Goal: Task Accomplishment & Management: Use online tool/utility

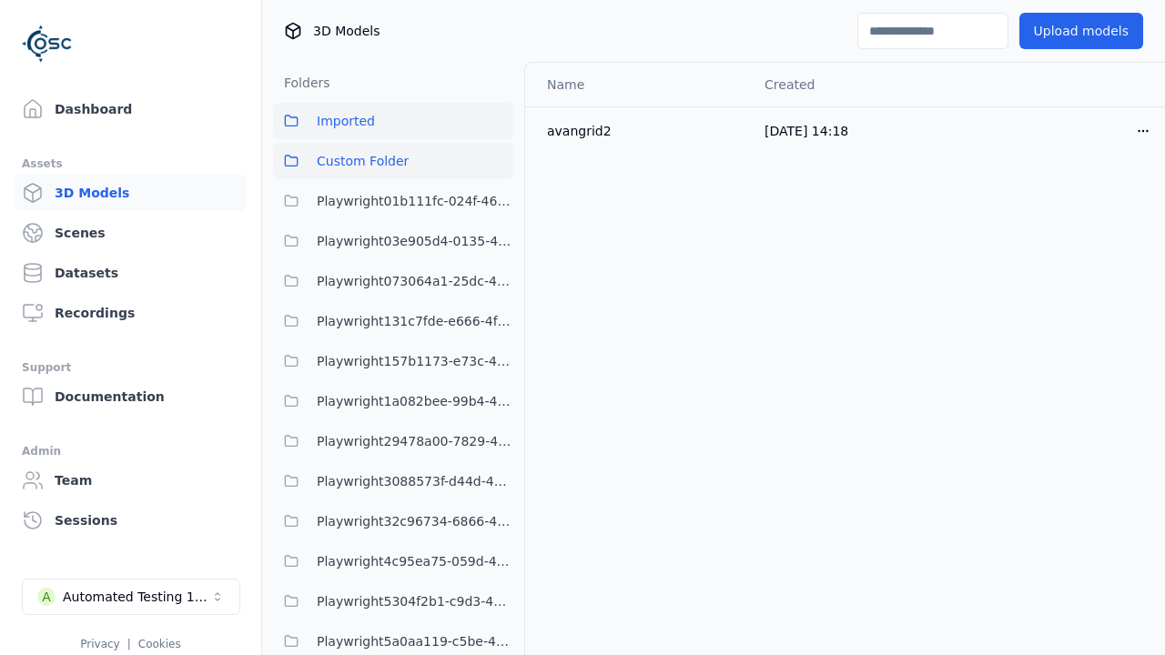
click at [374, 160] on span "Custom Folder" at bounding box center [363, 161] width 92 height 22
click at [1115, 122] on html "Support Dashboard Assets 3D Models Scenes Datasets Recordings Support Documenta…" at bounding box center [582, 327] width 1165 height 655
click at [1074, 227] on div "Move" at bounding box center [1071, 230] width 107 height 29
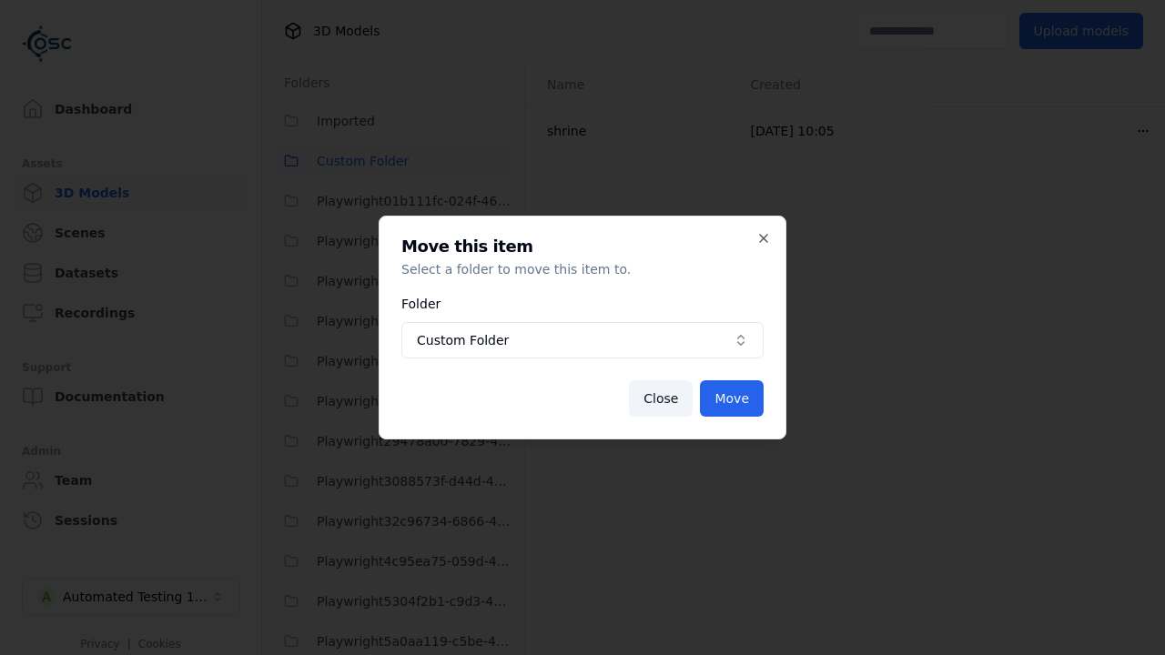
click at [625, 355] on button "Custom Folder" at bounding box center [582, 340] width 362 height 36
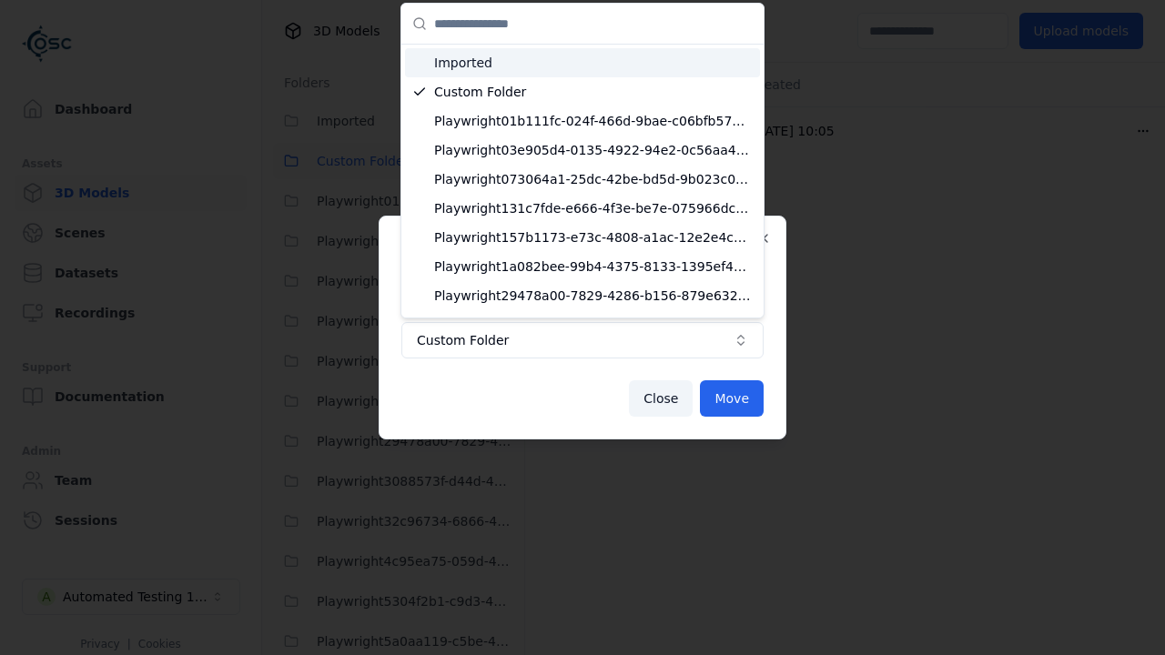
click at [547, 66] on span "Imported" at bounding box center [593, 63] width 318 height 18
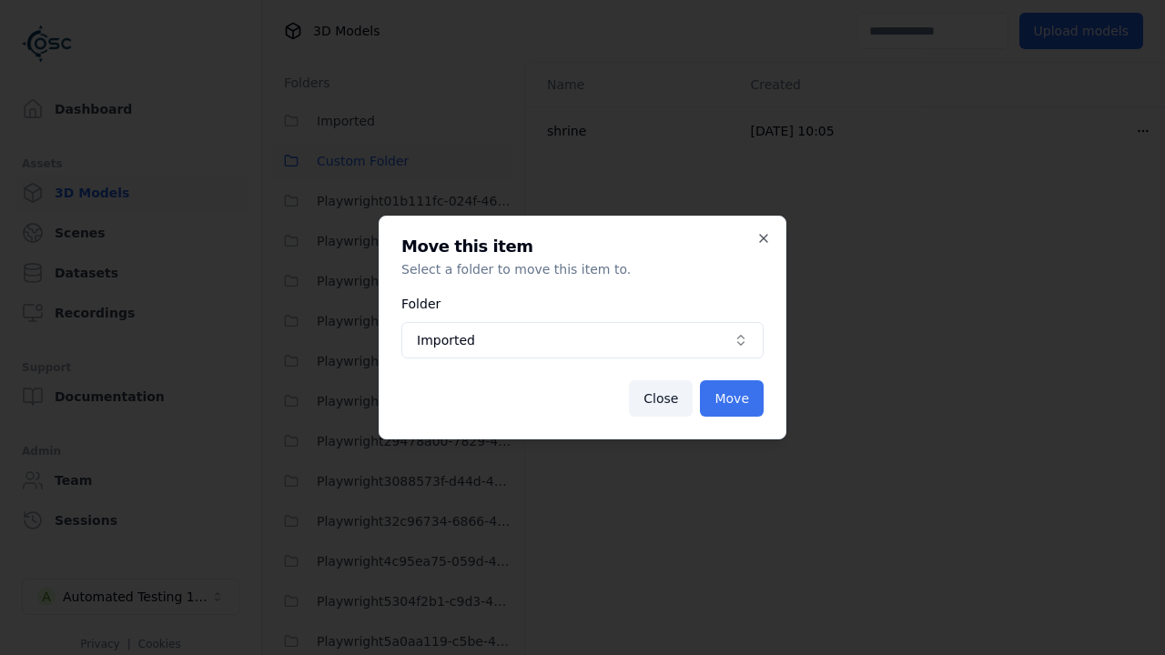
click at [745, 400] on button "Move" at bounding box center [732, 398] width 64 height 36
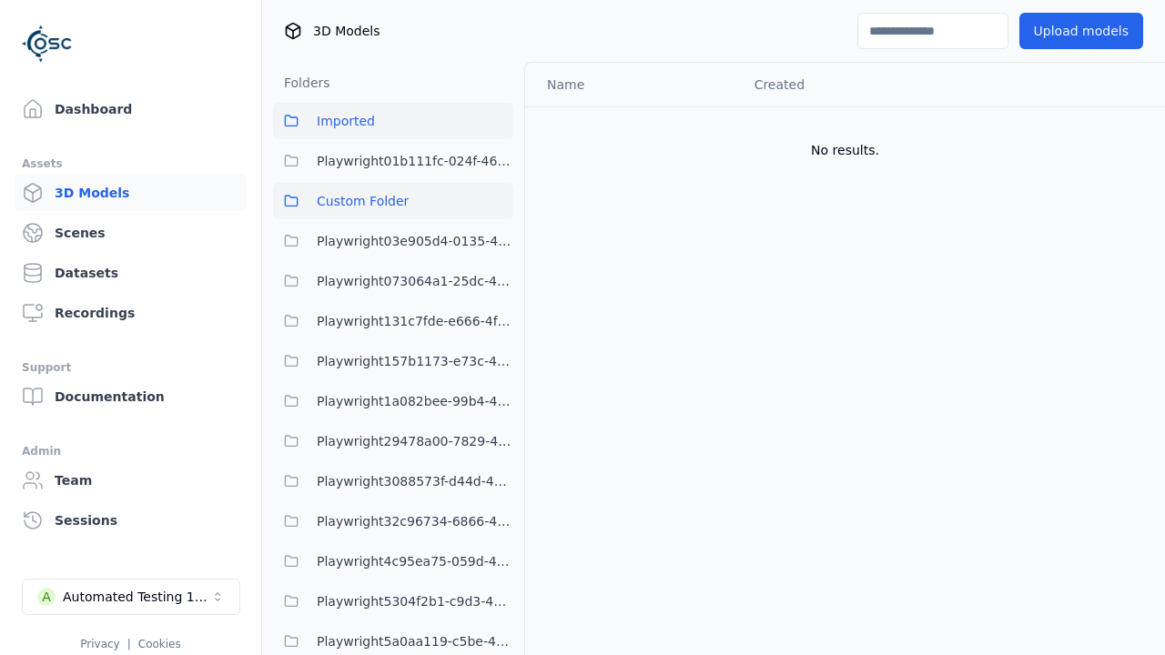
click at [435, 128] on button "Imported" at bounding box center [393, 121] width 240 height 36
